Goal: Information Seeking & Learning: Learn about a topic

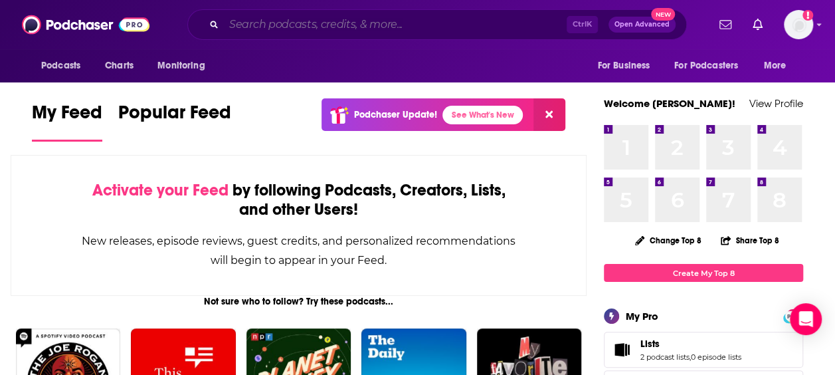
click at [489, 23] on input "Search podcasts, credits, & more..." at bounding box center [395, 24] width 343 height 21
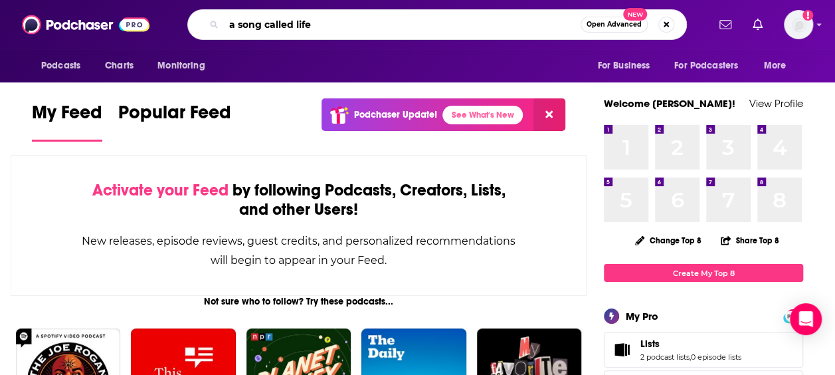
type input "a song called life"
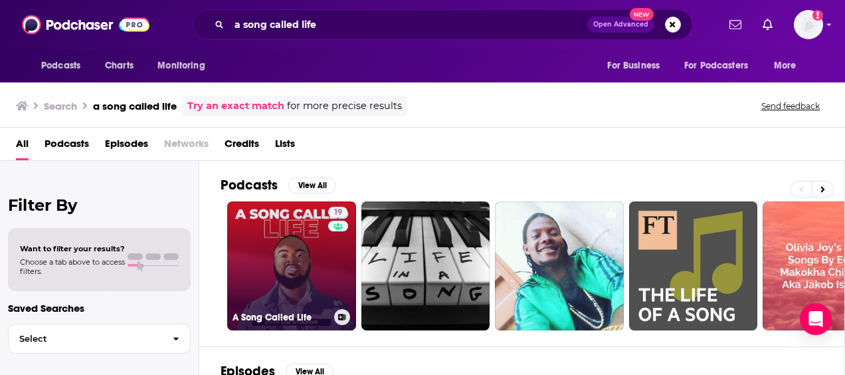
click at [278, 291] on link "19 A Song Called Life" at bounding box center [291, 265] width 129 height 129
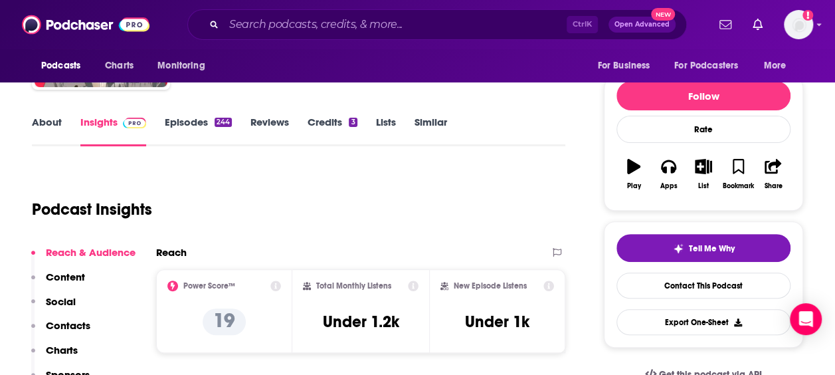
scroll to position [201, 0]
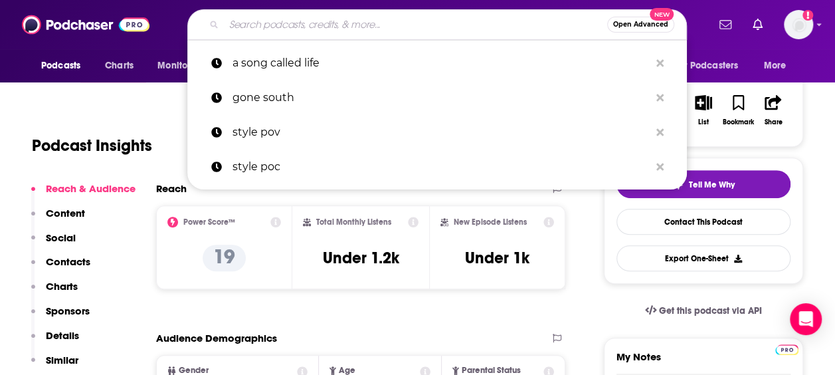
click at [398, 29] on input "Search podcasts, credits, & more..." at bounding box center [415, 24] width 383 height 21
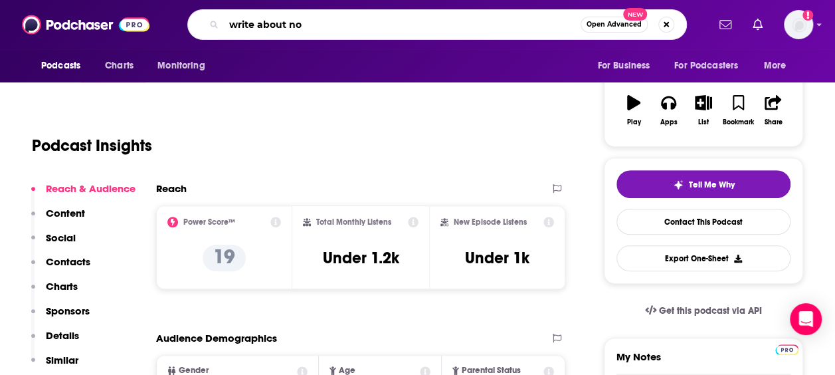
type input "write about now"
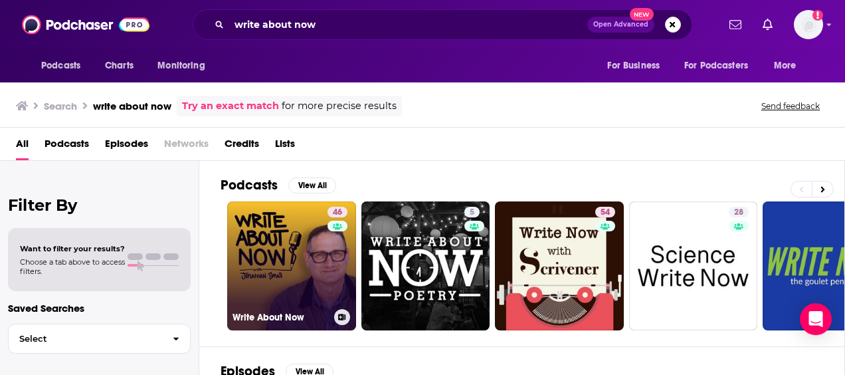
click at [288, 248] on link "46 Write About Now" at bounding box center [291, 265] width 129 height 129
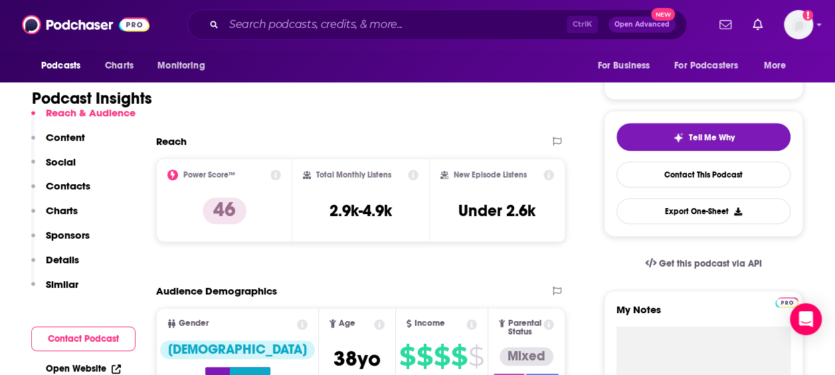
scroll to position [240, 0]
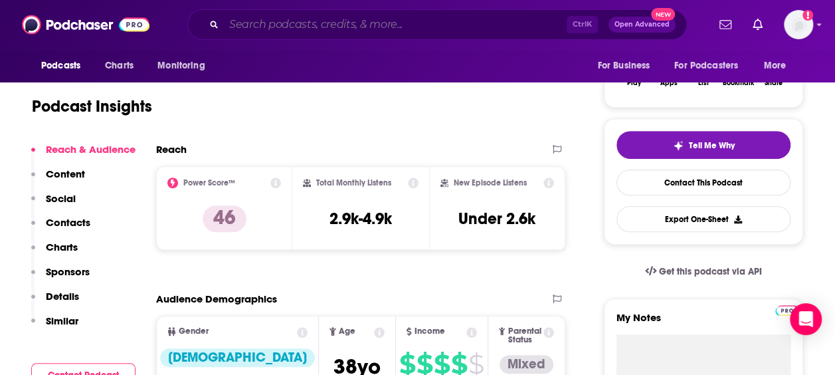
click at [412, 16] on input "Search podcasts, credits, & more..." at bounding box center [395, 24] width 343 height 21
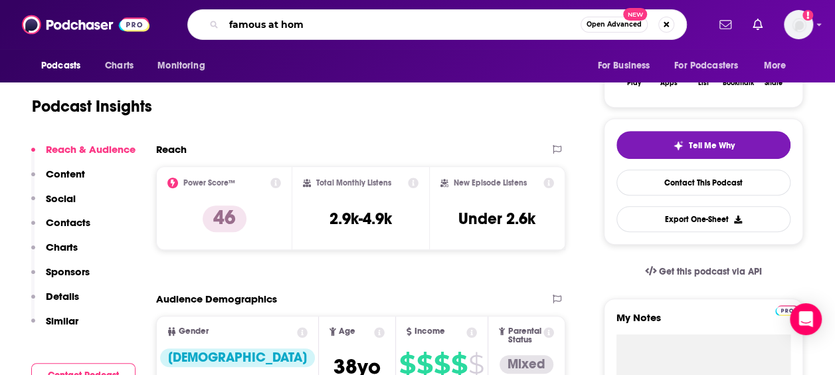
type input "famous at home"
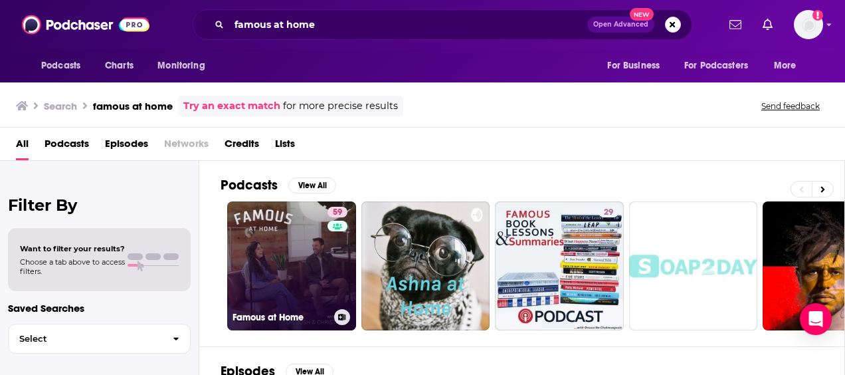
click at [298, 244] on link "59 Famous at Home" at bounding box center [291, 265] width 129 height 129
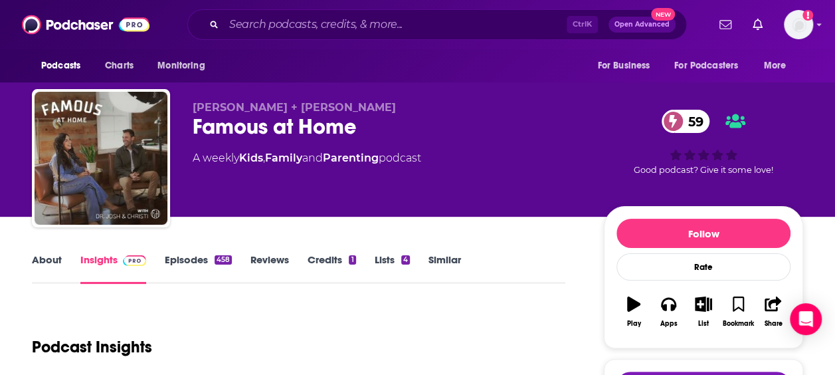
scroll to position [202, 0]
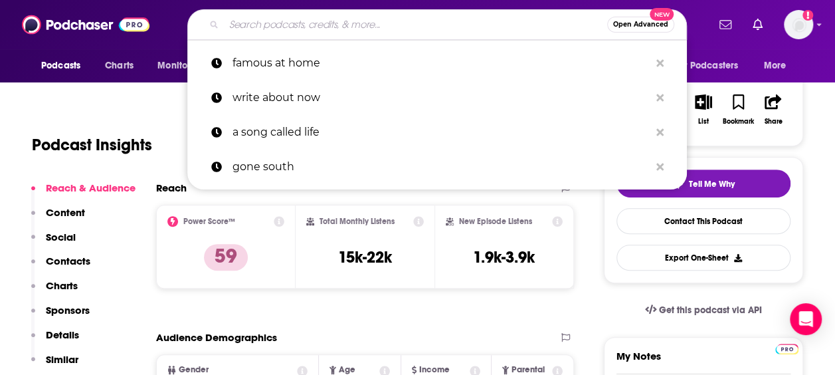
click at [407, 32] on input "Search podcasts, credits, & more..." at bounding box center [415, 24] width 383 height 21
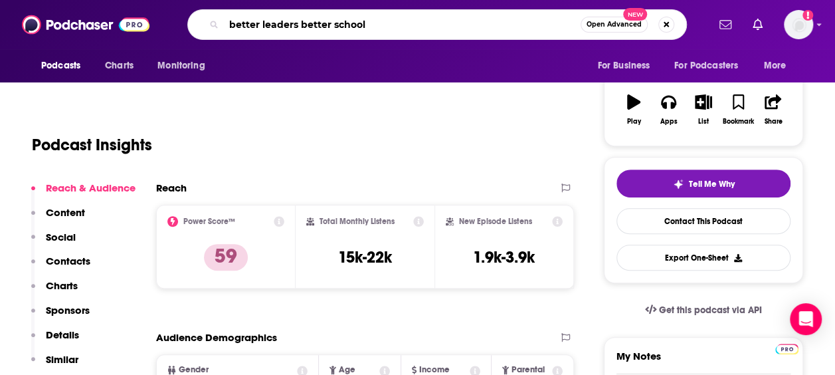
type input "better leaders better schools"
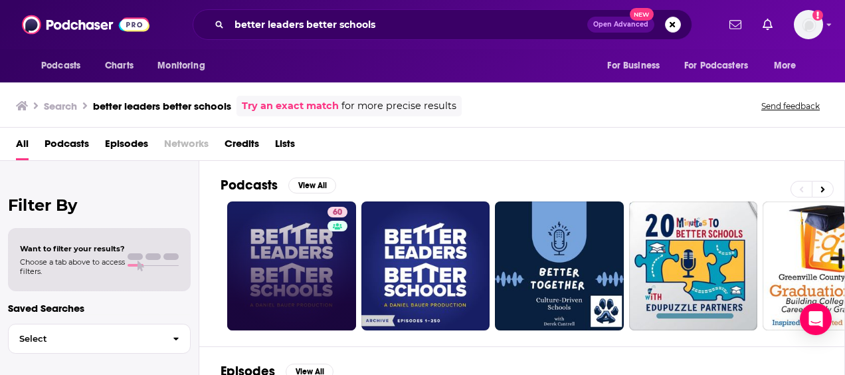
click at [299, 233] on div "Power Score: 60" at bounding box center [335, 230] width 75 height 20
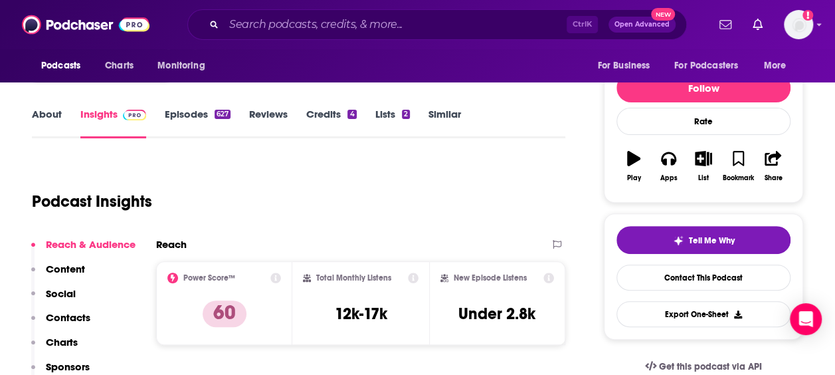
scroll to position [146, 0]
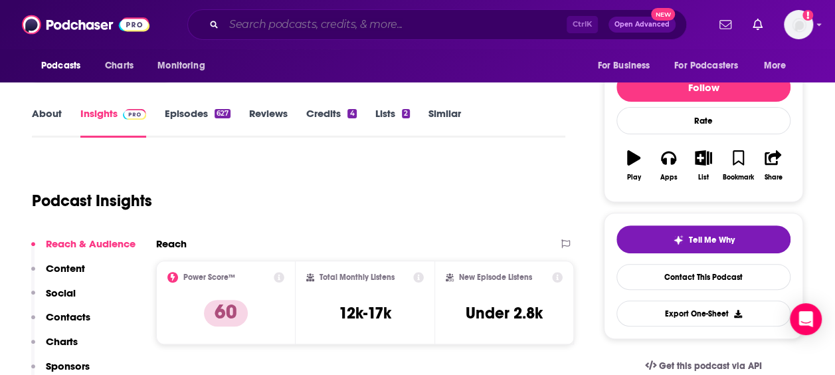
click at [417, 29] on input "Search podcasts, credits, & more..." at bounding box center [395, 24] width 343 height 21
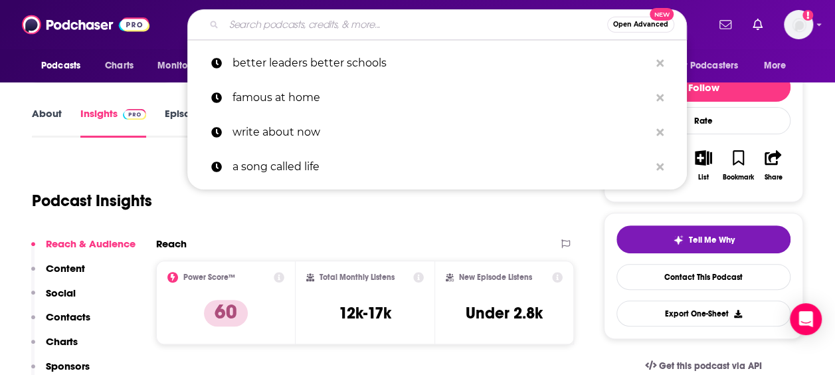
paste input "Parenting the Adlerian Way"
type input "Parenting the Adlerian Way"
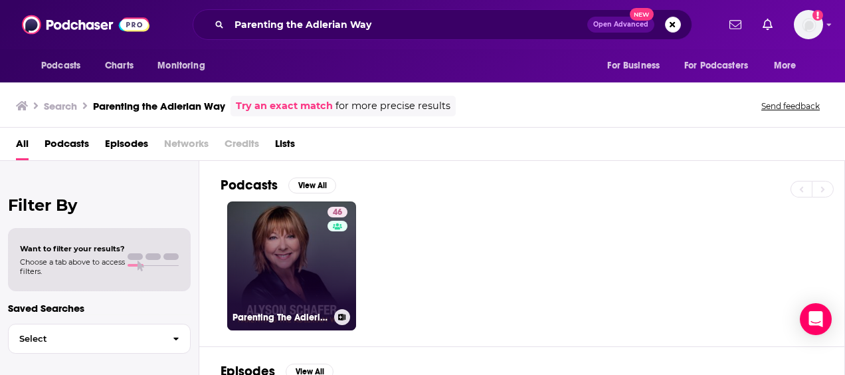
click at [316, 257] on link "[STREET_ADDRESS]" at bounding box center [291, 265] width 129 height 129
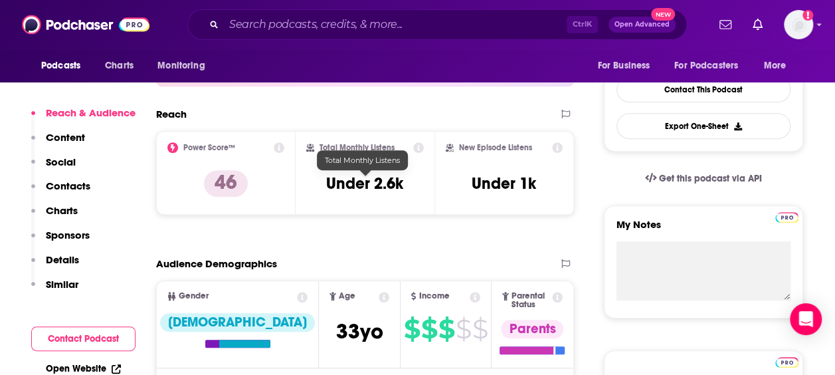
scroll to position [336, 0]
